Goal: Task Accomplishment & Management: Manage account settings

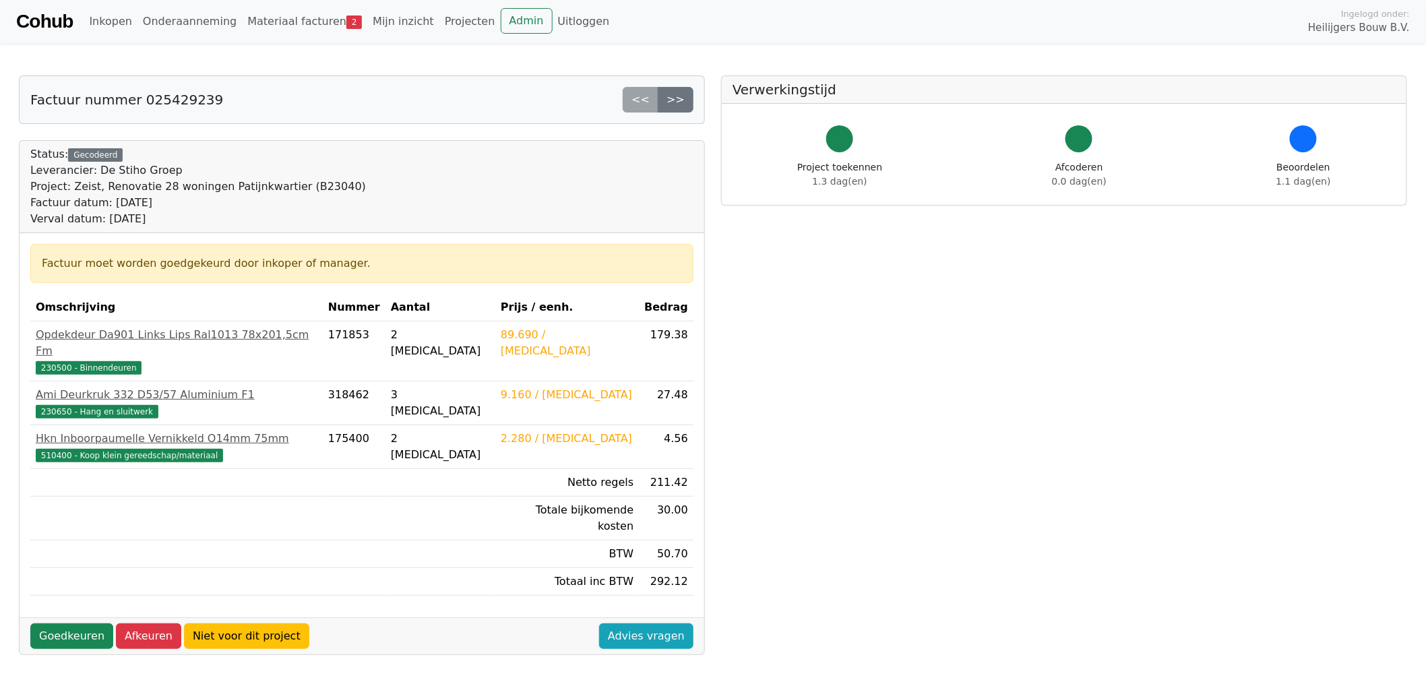
click at [63, 623] on link "Goedkeuren" at bounding box center [71, 636] width 83 height 26
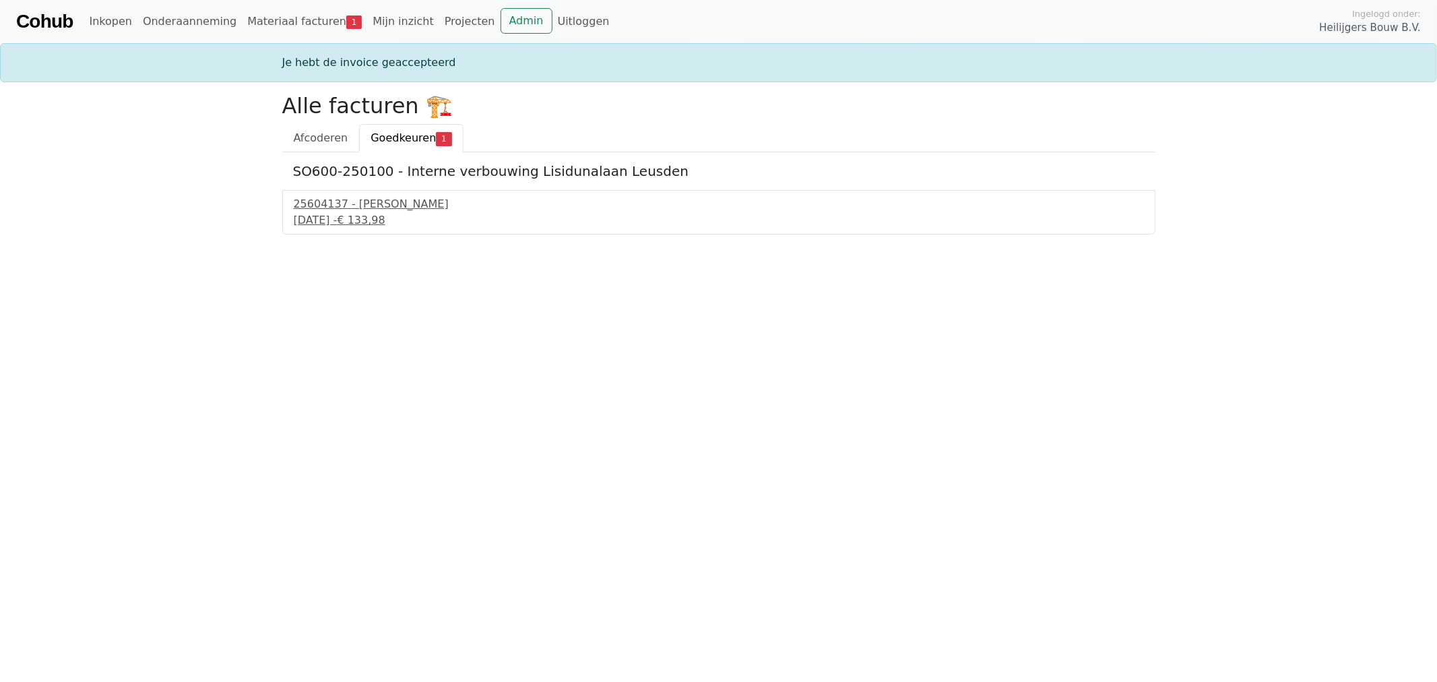
click at [356, 222] on div "3 september 2025 - € 133,98" at bounding box center [719, 220] width 850 height 16
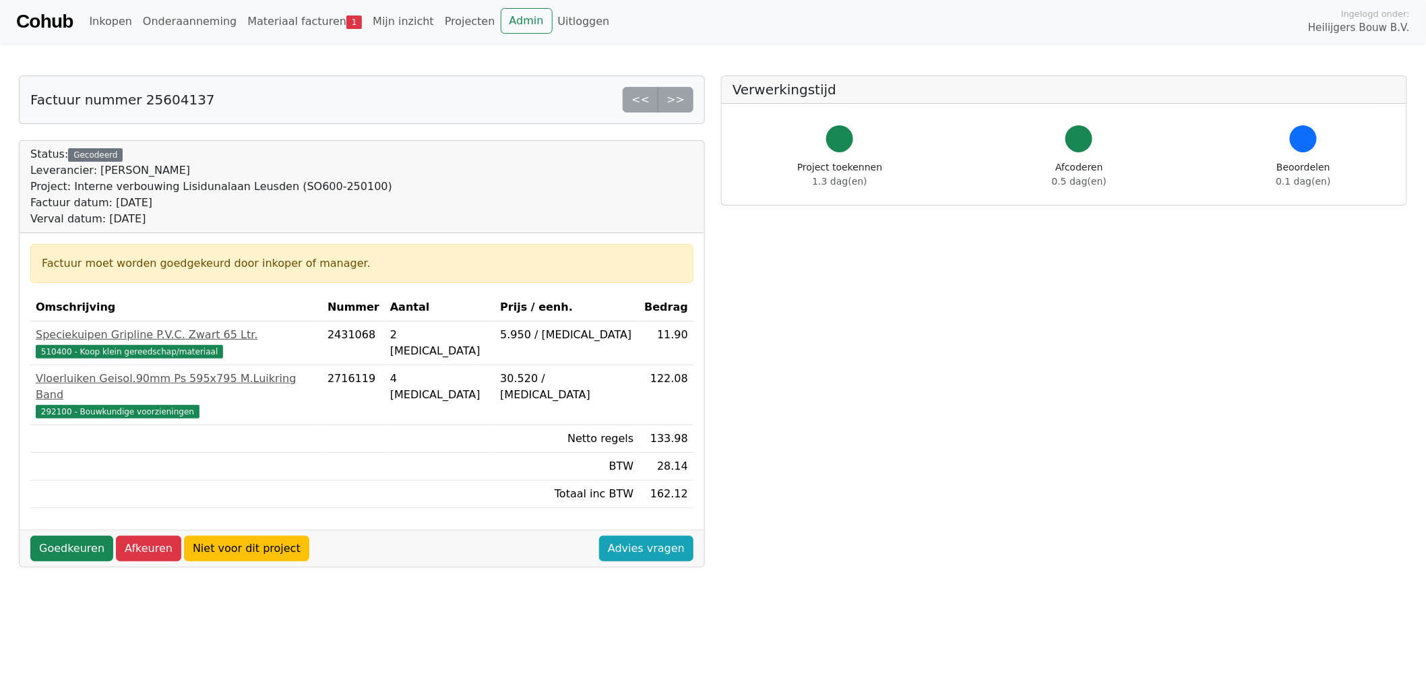
click at [75, 536] on link "Goedkeuren" at bounding box center [71, 549] width 83 height 26
